Goal: Task Accomplishment & Management: Complete application form

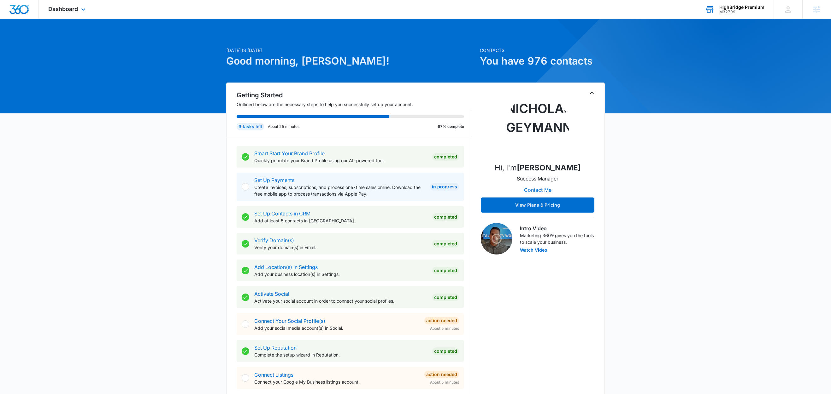
click at [737, 7] on div "HighBridge Premium" at bounding box center [741, 7] width 45 height 5
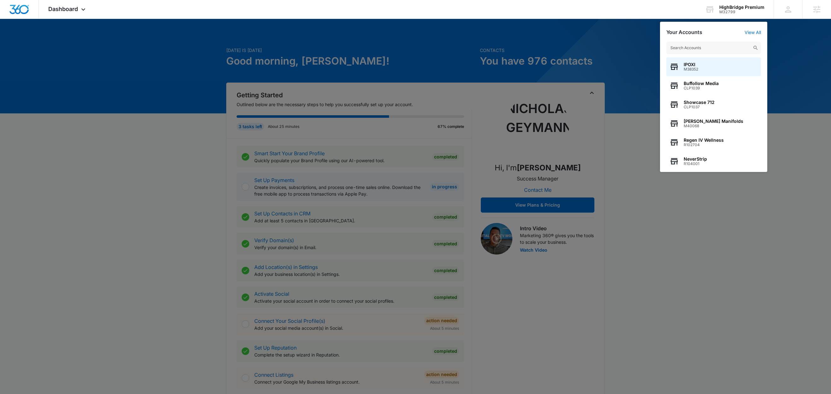
click at [788, 37] on div at bounding box center [415, 197] width 831 height 394
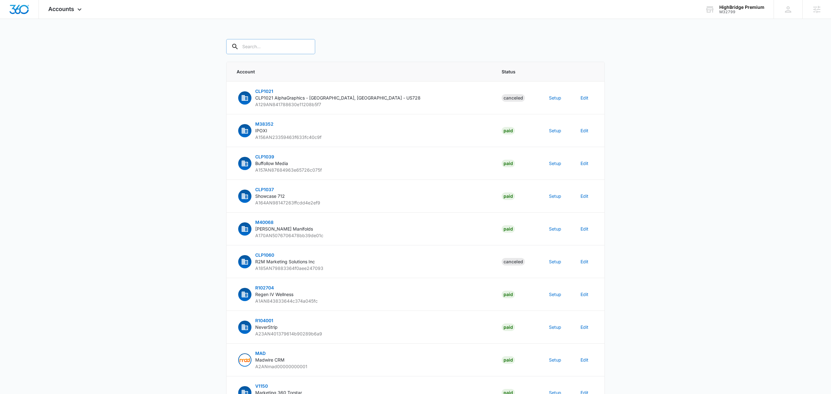
click at [263, 47] on input "text" at bounding box center [270, 46] width 89 height 15
paste input "M32799"
type input "M32799"
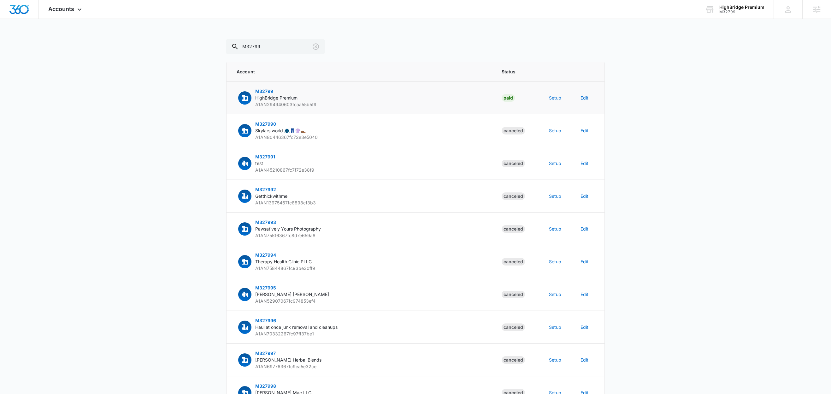
click at [554, 98] on button "Setup" at bounding box center [555, 98] width 12 height 7
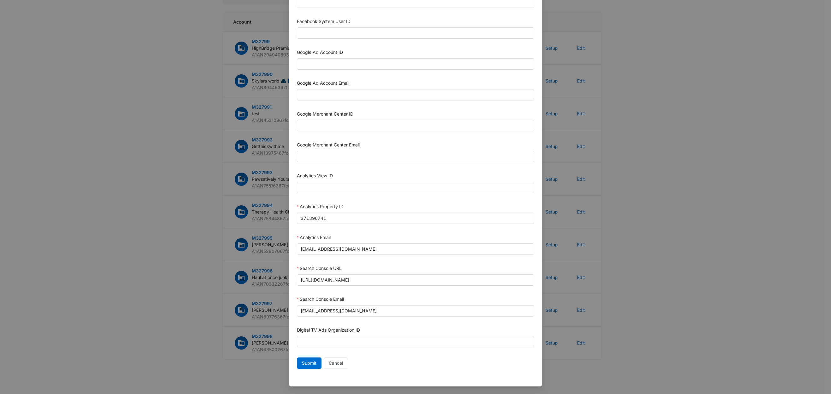
scroll to position [172, 0]
click at [377, 277] on input "https://highbridgepremium.com/" at bounding box center [415, 280] width 237 height 11
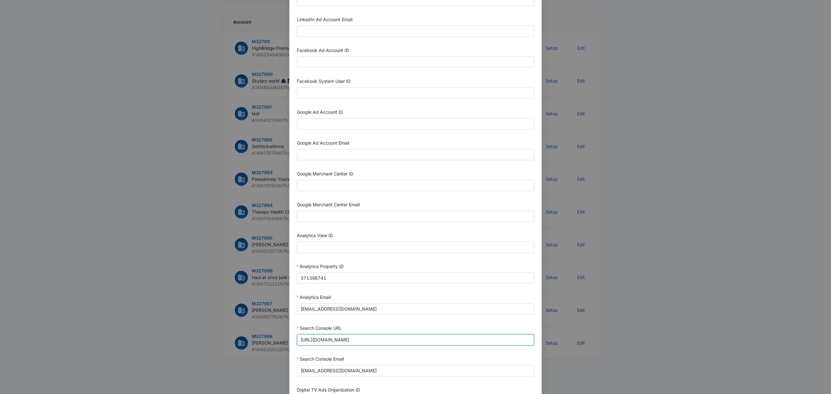
scroll to position [106, 0]
click at [400, 313] on input "M360+Accounts1030@madwiremedia.com" at bounding box center [415, 311] width 237 height 11
drag, startPoint x: 321, startPoint y: 161, endPoint x: 324, endPoint y: 160, distance: 3.2
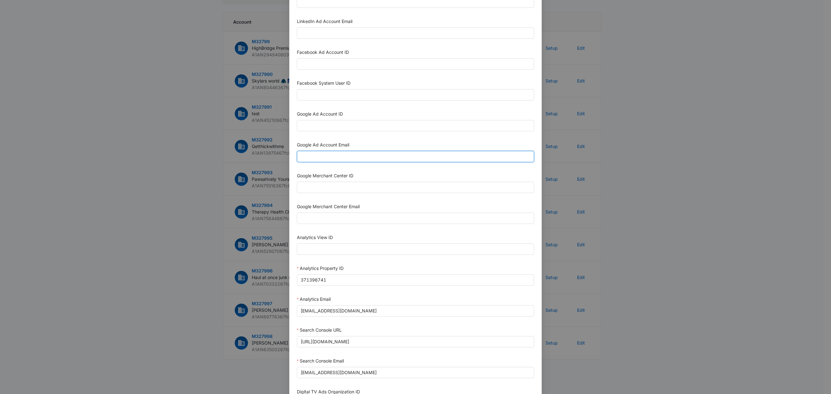
click at [321, 161] on input "Google Ad Account Email" at bounding box center [415, 156] width 237 height 11
paste input "M360+Accounts1030@madwiremedia.com"
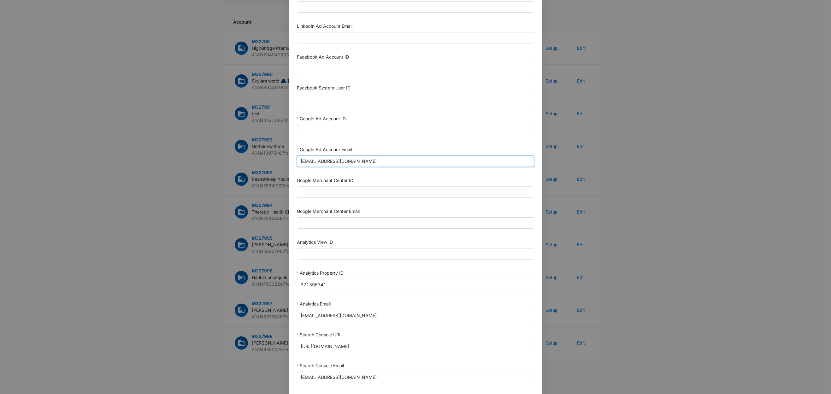
scroll to position [97, 0]
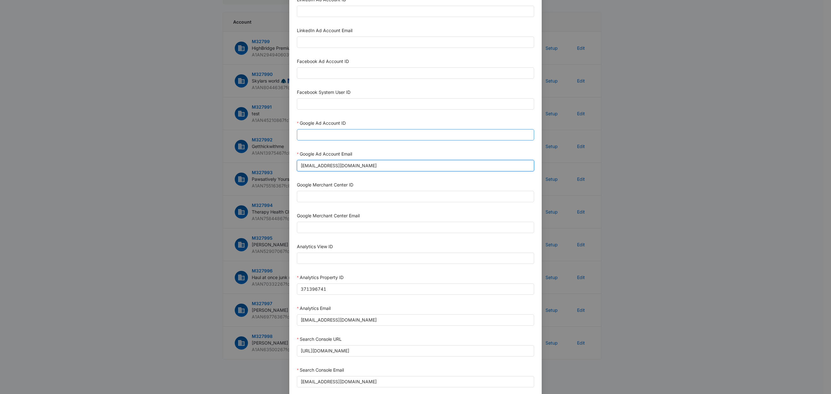
type input "M360+Accounts1030@madwiremedia.com"
click at [361, 141] on input "Google Ad Account ID" at bounding box center [415, 134] width 237 height 11
click at [325, 133] on input "Google Ad Account ID" at bounding box center [415, 134] width 237 height 11
paste input "571-331-1111"
type input "571-331-1111"
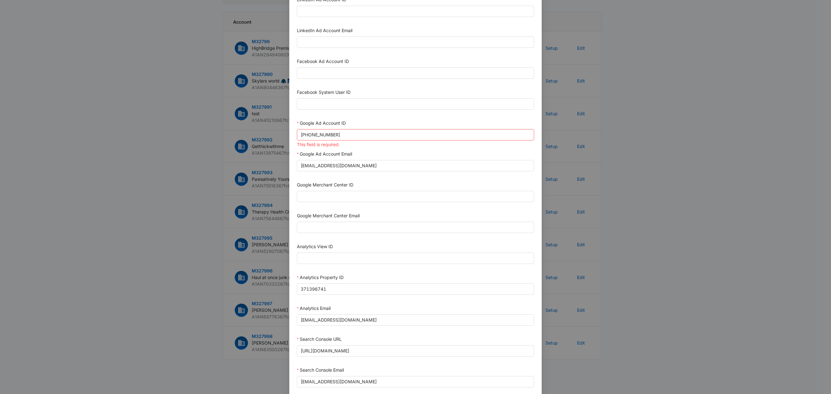
click at [364, 124] on div "Google Ad Account ID" at bounding box center [415, 124] width 237 height 9
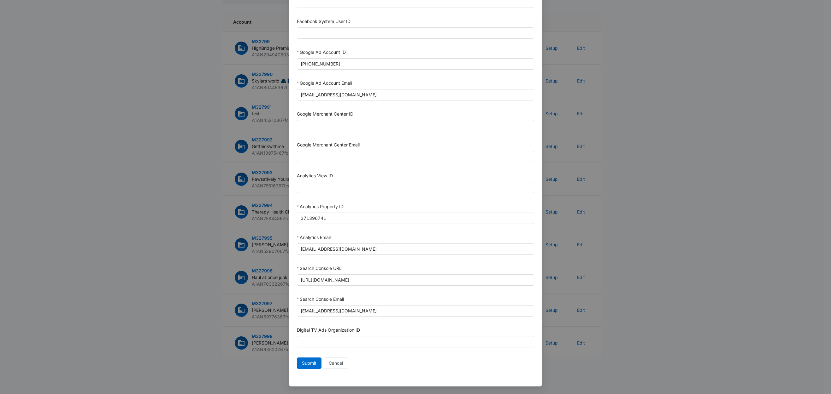
scroll to position [172, 0]
click at [312, 364] on span "Submit" at bounding box center [309, 363] width 15 height 7
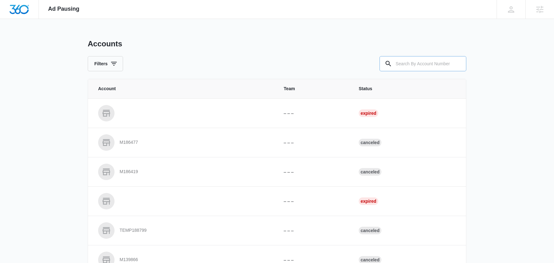
click at [412, 64] on input "text" at bounding box center [422, 63] width 87 height 15
paste input "M32799"
type input "M32799"
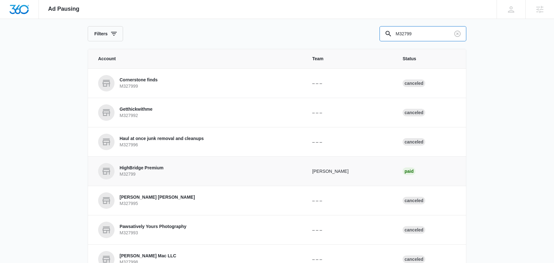
scroll to position [50, 0]
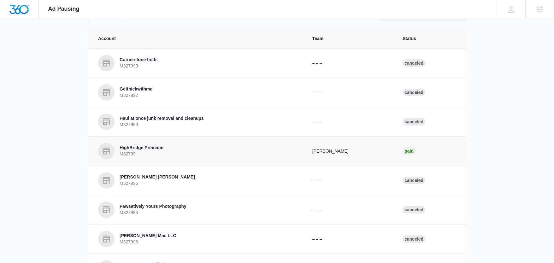
click at [151, 148] on p "HighBridge Premium" at bounding box center [142, 148] width 44 height 6
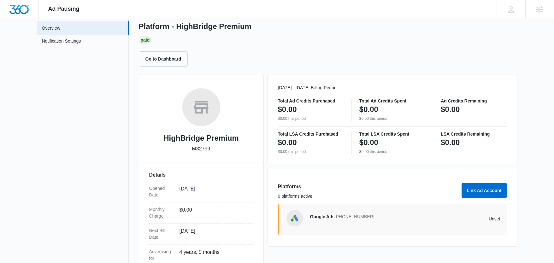
scroll to position [38, 0]
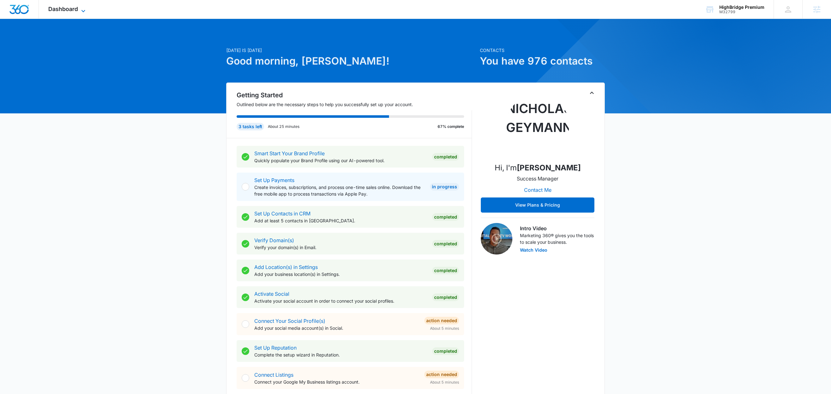
click at [77, 9] on span "Dashboard" at bounding box center [63, 9] width 30 height 7
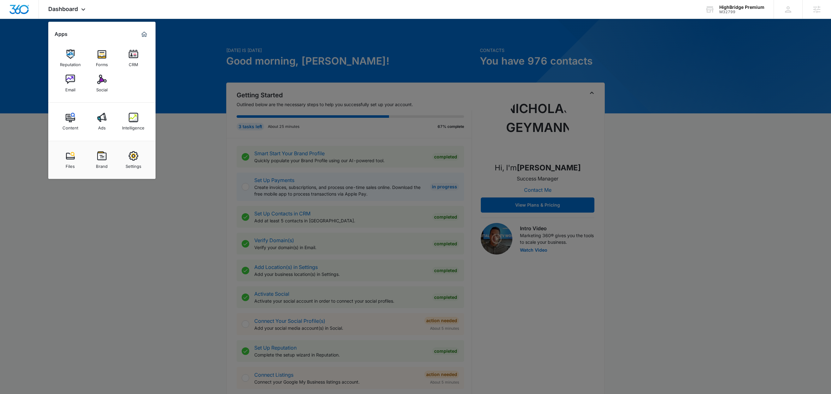
click at [138, 120] on img at bounding box center [133, 117] width 9 height 9
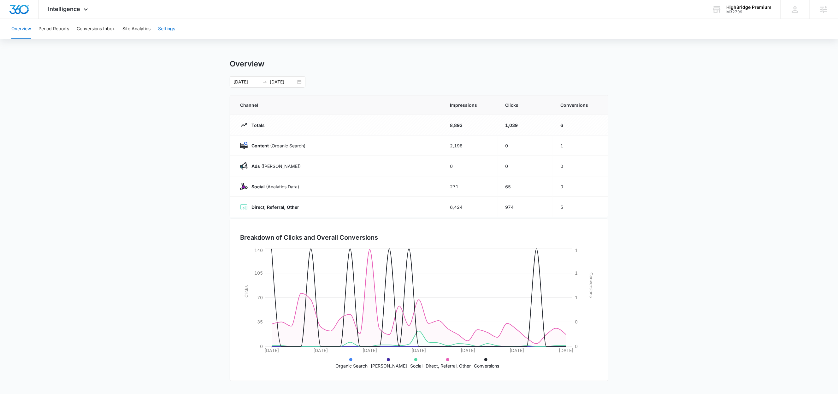
click at [166, 29] on button "Settings" at bounding box center [166, 29] width 17 height 20
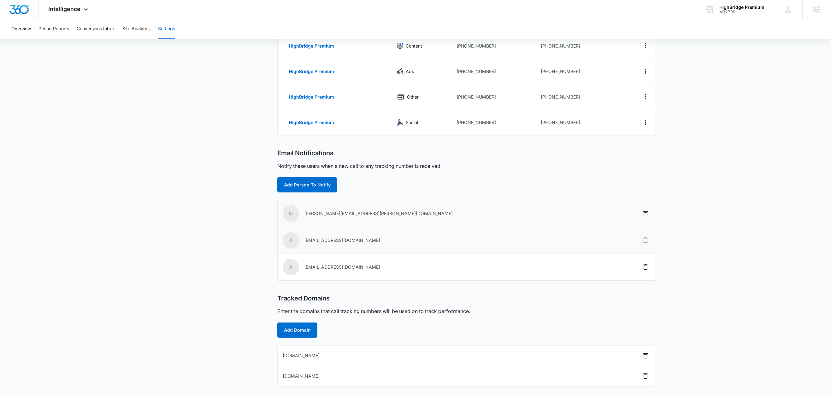
scroll to position [86, 0]
